Goal: Task Accomplishment & Management: Use online tool/utility

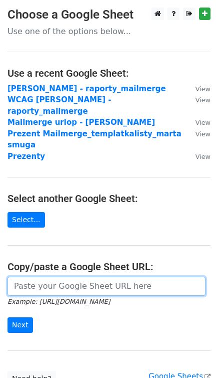
click at [36, 277] on input "url" at bounding box center [107, 286] width 198 height 19
paste input "[URL][DOMAIN_NAME]"
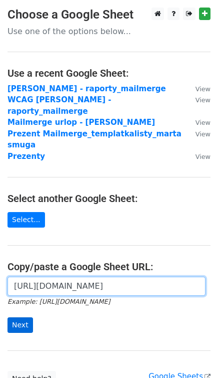
type input "[URL][DOMAIN_NAME]"
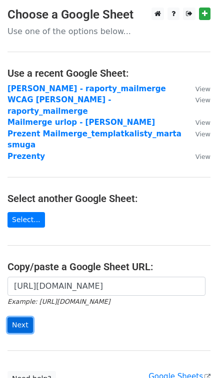
drag, startPoint x: 22, startPoint y: 301, endPoint x: 30, endPoint y: 297, distance: 9.4
click at [21, 317] on input "Next" at bounding box center [21, 325] width 26 height 16
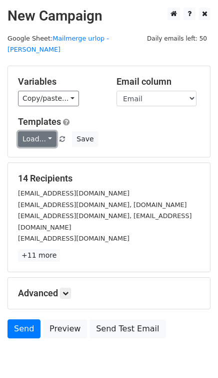
click at [50, 131] on link "Load..." at bounding box center [37, 139] width 39 height 16
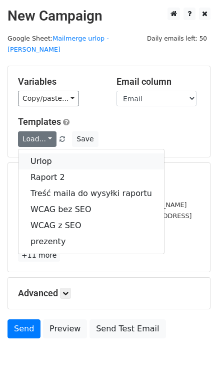
click at [66, 153] on link "Urlop" at bounding box center [92, 161] width 146 height 16
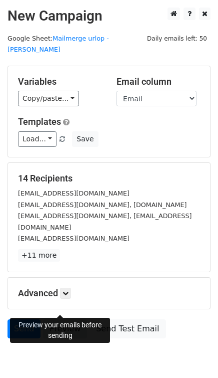
click at [63, 319] on link "Preview" at bounding box center [65, 328] width 44 height 19
click at [41, 249] on link "+11 more" at bounding box center [39, 255] width 42 height 13
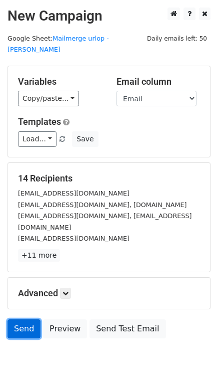
click at [32, 319] on link "Send" at bounding box center [24, 328] width 33 height 19
